Goal: Complete application form: Complete application form

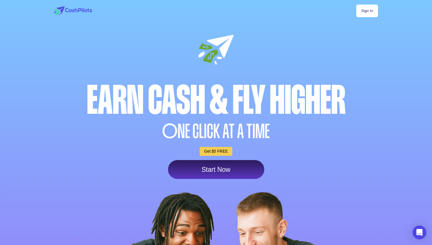
click at [181, 104] on div "Earn Cash & Fly higher" at bounding box center [216, 100] width 327 height 40
click at [370, 8] on link "Sign In" at bounding box center [367, 11] width 22 height 13
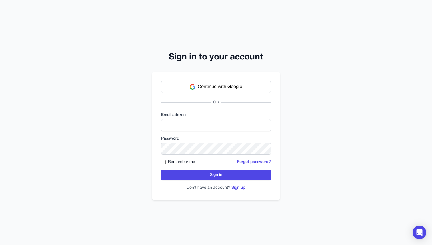
click at [209, 79] on div "Continue with Google OR Email address Password Remember me Forgot password? Sig…" at bounding box center [216, 136] width 128 height 128
click at [201, 84] on span "Continue with Google" at bounding box center [220, 86] width 45 height 7
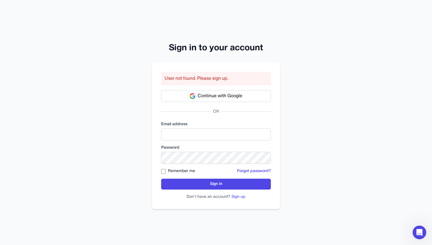
click at [237, 197] on button "Sign up" at bounding box center [238, 197] width 14 height 6
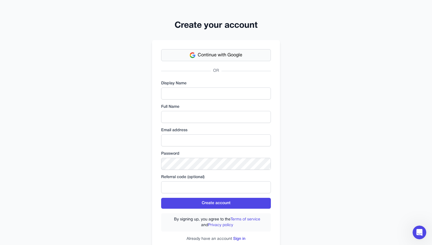
click at [192, 57] on img at bounding box center [193, 55] width 6 height 6
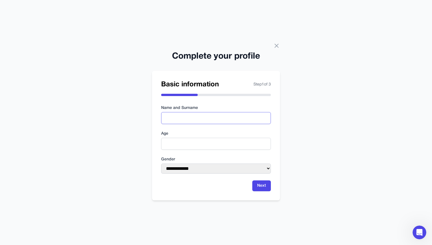
click at [185, 119] on input "text" at bounding box center [216, 118] width 110 height 12
type input "********"
type input "**"
click at [181, 168] on select "**********" at bounding box center [216, 168] width 110 height 10
select select "****"
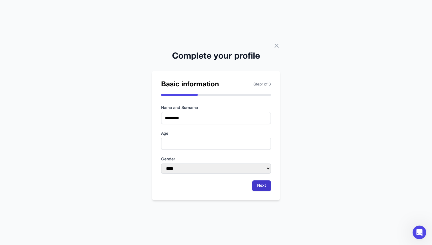
click at [261, 184] on button "Next" at bounding box center [261, 185] width 19 height 11
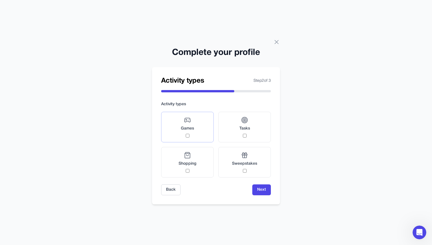
click at [199, 117] on label "Games" at bounding box center [187, 127] width 53 height 31
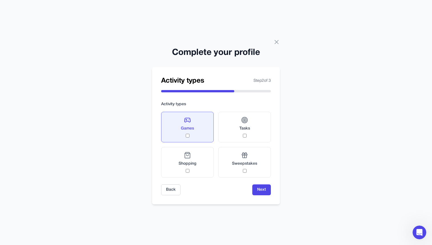
click at [191, 125] on div "Games" at bounding box center [187, 127] width 13 height 21
click at [191, 131] on span "Games" at bounding box center [187, 129] width 13 height 6
click at [191, 133] on div "Games" at bounding box center [187, 127] width 13 height 21
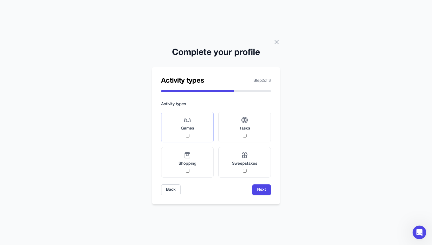
click at [192, 113] on label "Games" at bounding box center [187, 127] width 53 height 31
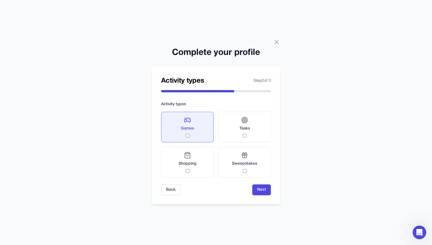
click at [192, 119] on div "Games" at bounding box center [187, 127] width 13 height 21
click at [188, 140] on label "Games" at bounding box center [187, 127] width 53 height 31
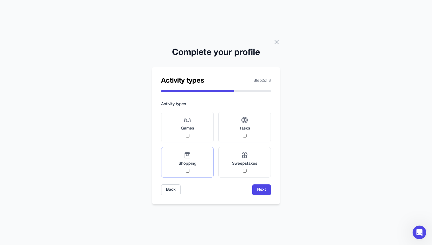
click at [187, 162] on span "Shopping" at bounding box center [188, 164] width 18 height 6
click at [187, 155] on icon at bounding box center [187, 155] width 7 height 7
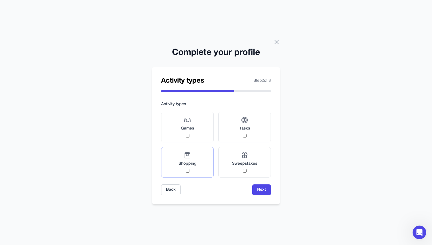
click at [187, 155] on icon at bounding box center [187, 155] width 7 height 7
click at [239, 169] on div "Sweepstakes" at bounding box center [244, 162] width 25 height 21
click at [239, 167] on div "Sweepstakes" at bounding box center [244, 162] width 25 height 21
click at [240, 159] on div "Sweepstakes" at bounding box center [244, 162] width 25 height 21
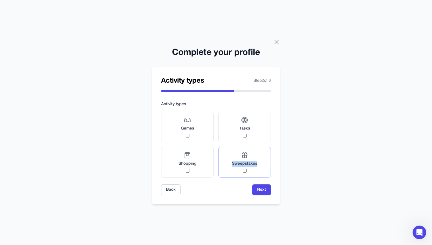
click at [240, 159] on div "Sweepstakes" at bounding box center [244, 162] width 25 height 21
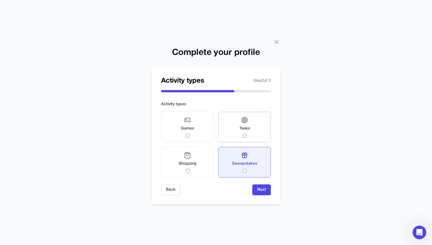
click at [245, 123] on icon at bounding box center [244, 120] width 7 height 7
click at [189, 124] on div "Games" at bounding box center [187, 127] width 13 height 21
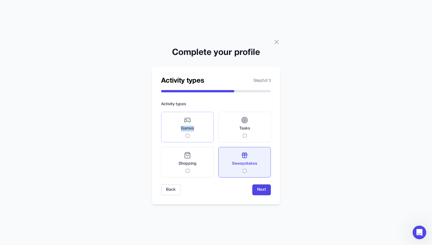
click at [189, 124] on div "Games" at bounding box center [187, 127] width 13 height 21
click at [195, 134] on label "Games" at bounding box center [187, 127] width 53 height 31
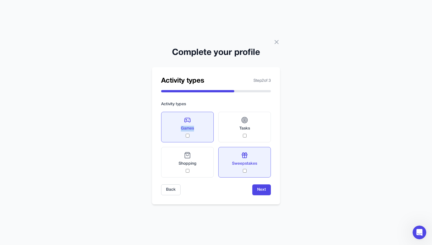
click at [195, 134] on label "Games" at bounding box center [187, 127] width 53 height 31
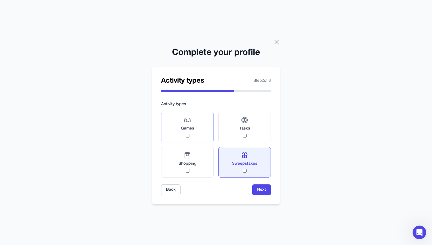
click at [195, 134] on label "Games" at bounding box center [187, 127] width 53 height 31
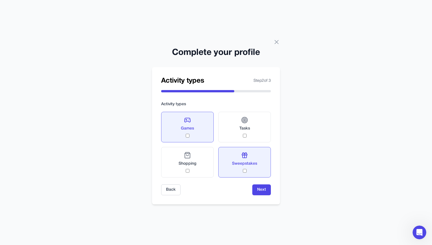
click at [204, 136] on label "Games" at bounding box center [187, 127] width 53 height 31
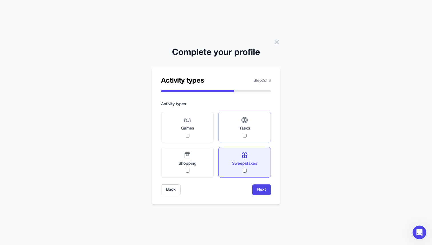
click at [237, 136] on label "Tasks" at bounding box center [244, 127] width 53 height 31
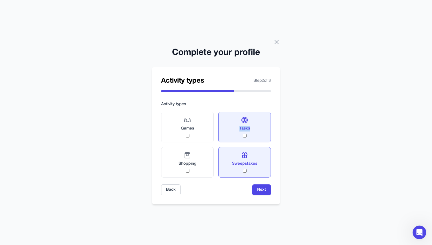
click at [237, 136] on label "Tasks" at bounding box center [244, 127] width 53 height 31
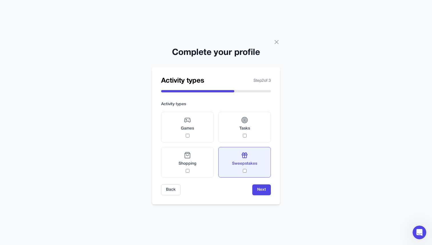
click at [246, 181] on form "Activity types Games Tasks Shopping Sweepstakes Back Next" at bounding box center [216, 148] width 110 height 94
click at [253, 175] on label "Sweepstakes" at bounding box center [244, 162] width 53 height 31
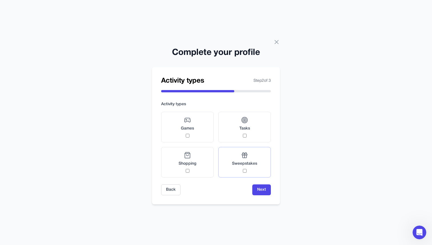
click at [253, 175] on label "Sweepstakes" at bounding box center [244, 162] width 53 height 31
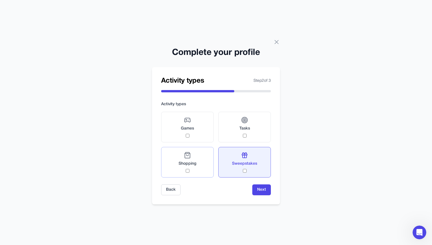
click at [191, 170] on div "Shopping" at bounding box center [188, 162] width 18 height 21
click at [195, 170] on div "Shopping" at bounding box center [188, 162] width 18 height 21
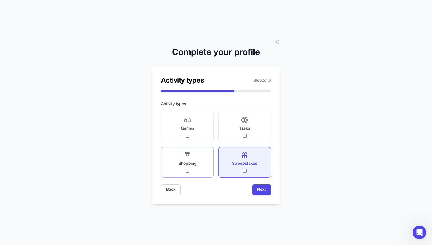
click at [195, 170] on div "Shopping" at bounding box center [188, 162] width 18 height 21
click at [191, 171] on div "Shopping" at bounding box center [188, 162] width 18 height 21
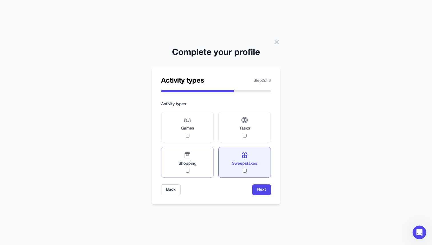
click at [176, 172] on label "Shopping" at bounding box center [187, 162] width 53 height 31
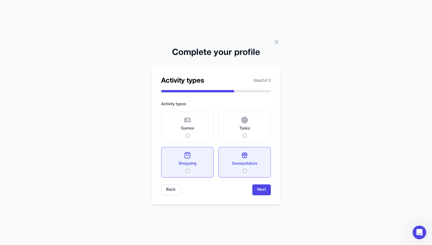
click at [233, 170] on div "Sweepstakes" at bounding box center [244, 162] width 25 height 21
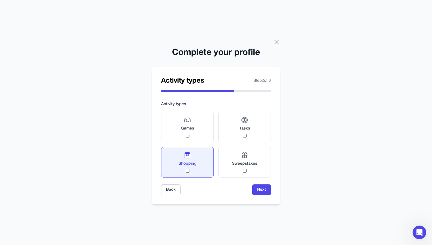
click at [188, 173] on label "Shopping" at bounding box center [187, 162] width 53 height 31
